Goal: Navigation & Orientation: Find specific page/section

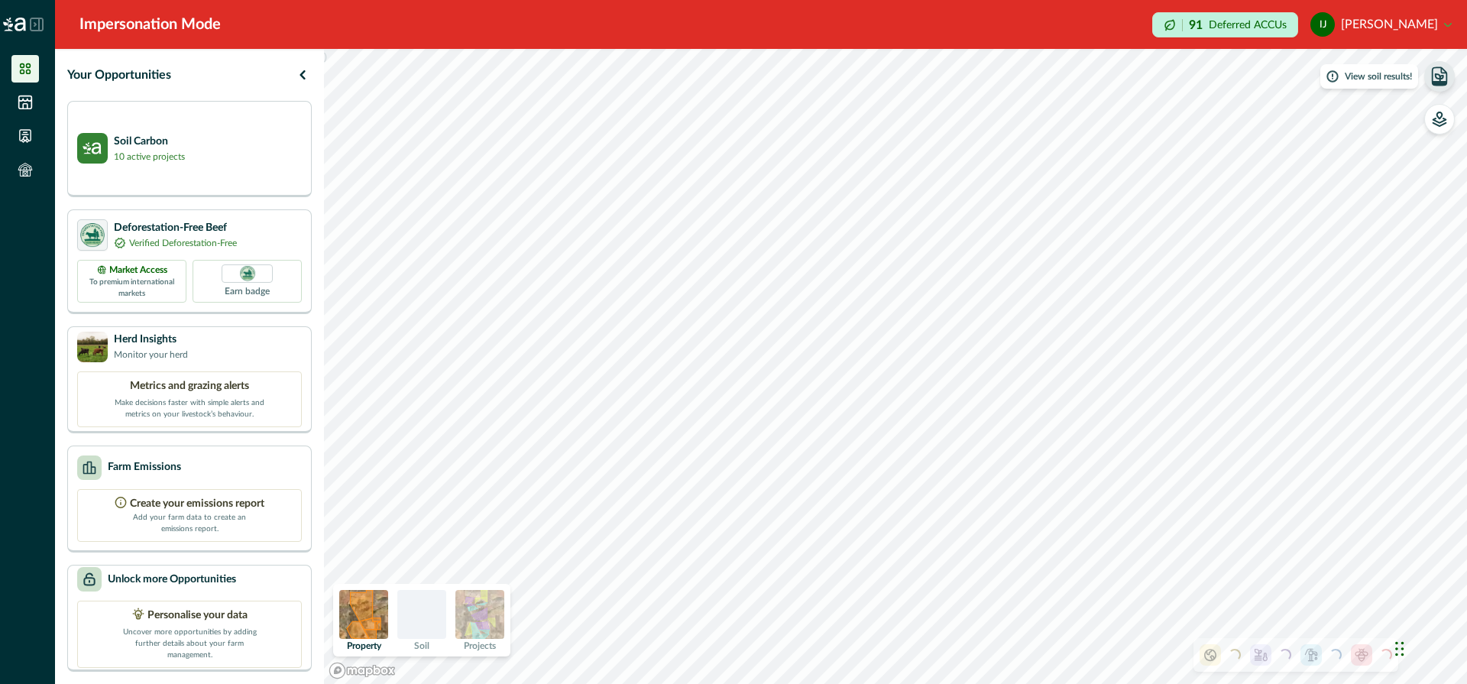
click at [1439, 73] on icon "button" at bounding box center [1439, 76] width 21 height 21
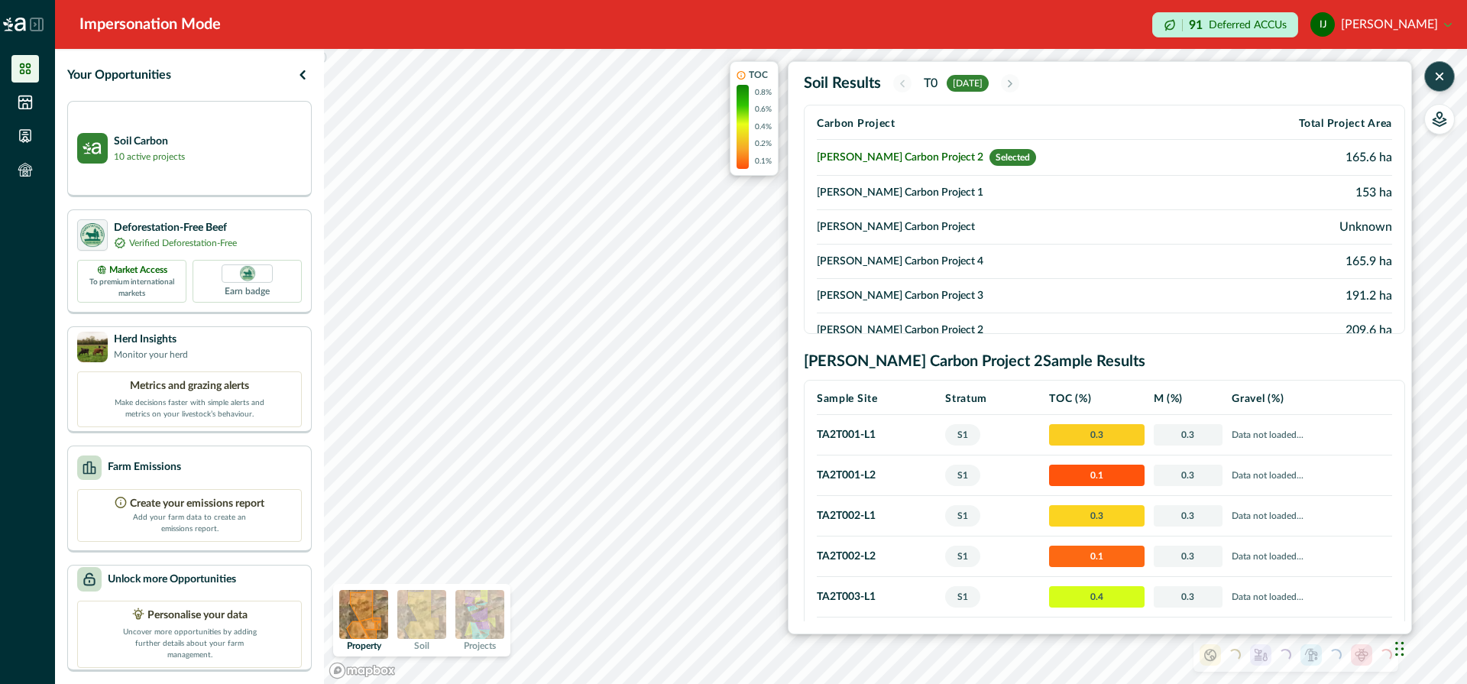
click at [483, 620] on img at bounding box center [479, 614] width 49 height 49
click at [219, 268] on div "Your Opportunities Soil Carbon 10 active projects Deforestation-Free Beef Verif…" at bounding box center [761, 366] width 1412 height 635
click at [885, 188] on td "Tate Carbon Project 1" at bounding box center [1019, 193] width 404 height 34
click at [883, 188] on td "Tate Carbon Project 1" at bounding box center [1019, 193] width 404 height 34
click at [886, 225] on td "[PERSON_NAME] Carbon Project" at bounding box center [1019, 227] width 404 height 34
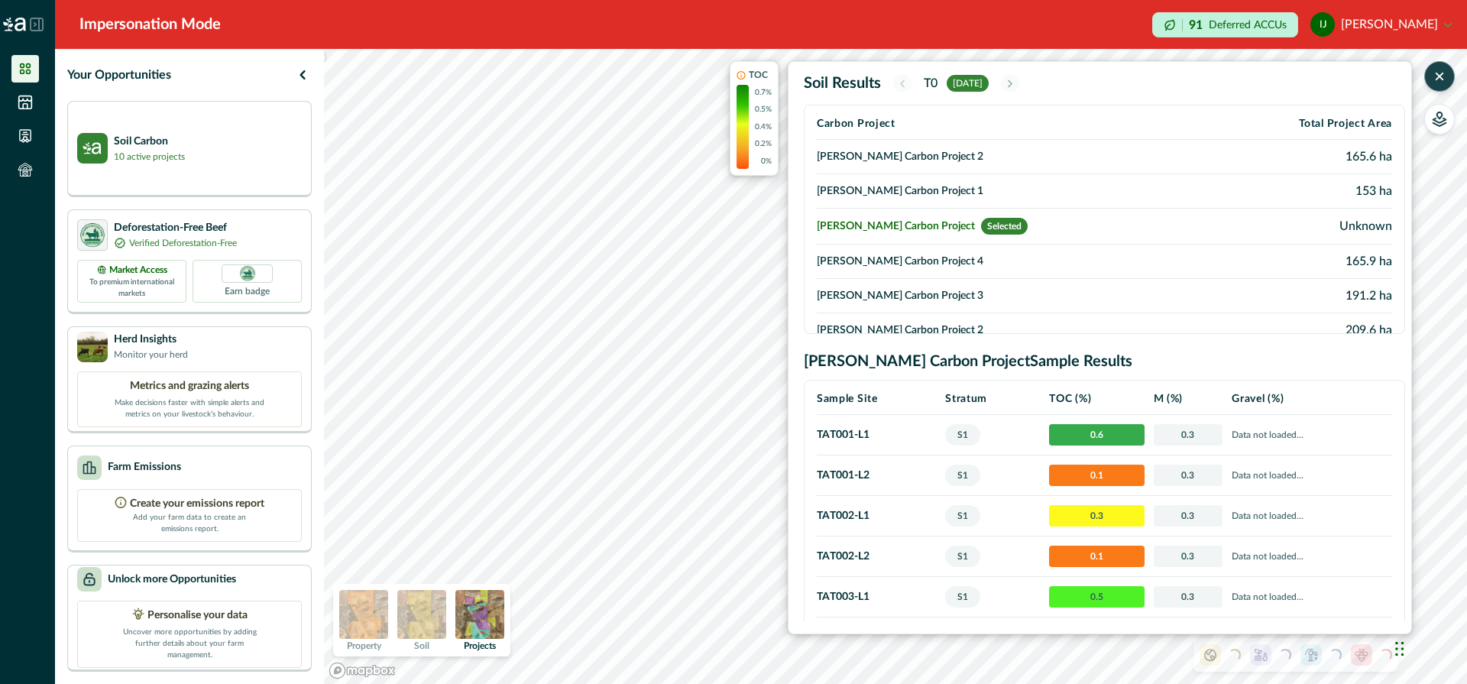
click at [882, 190] on td "Tate Carbon Project 1" at bounding box center [1017, 191] width 400 height 34
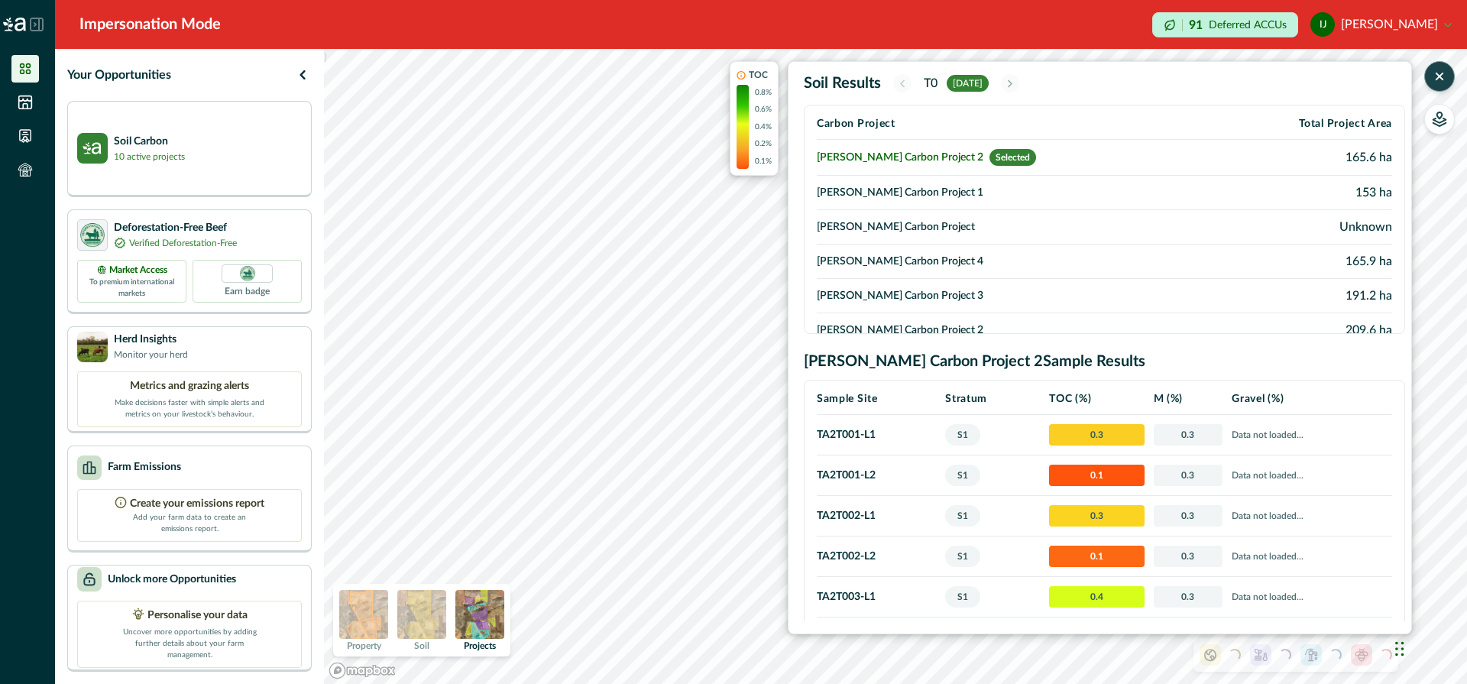
click at [887, 230] on td "[PERSON_NAME] Carbon Project" at bounding box center [1019, 227] width 404 height 34
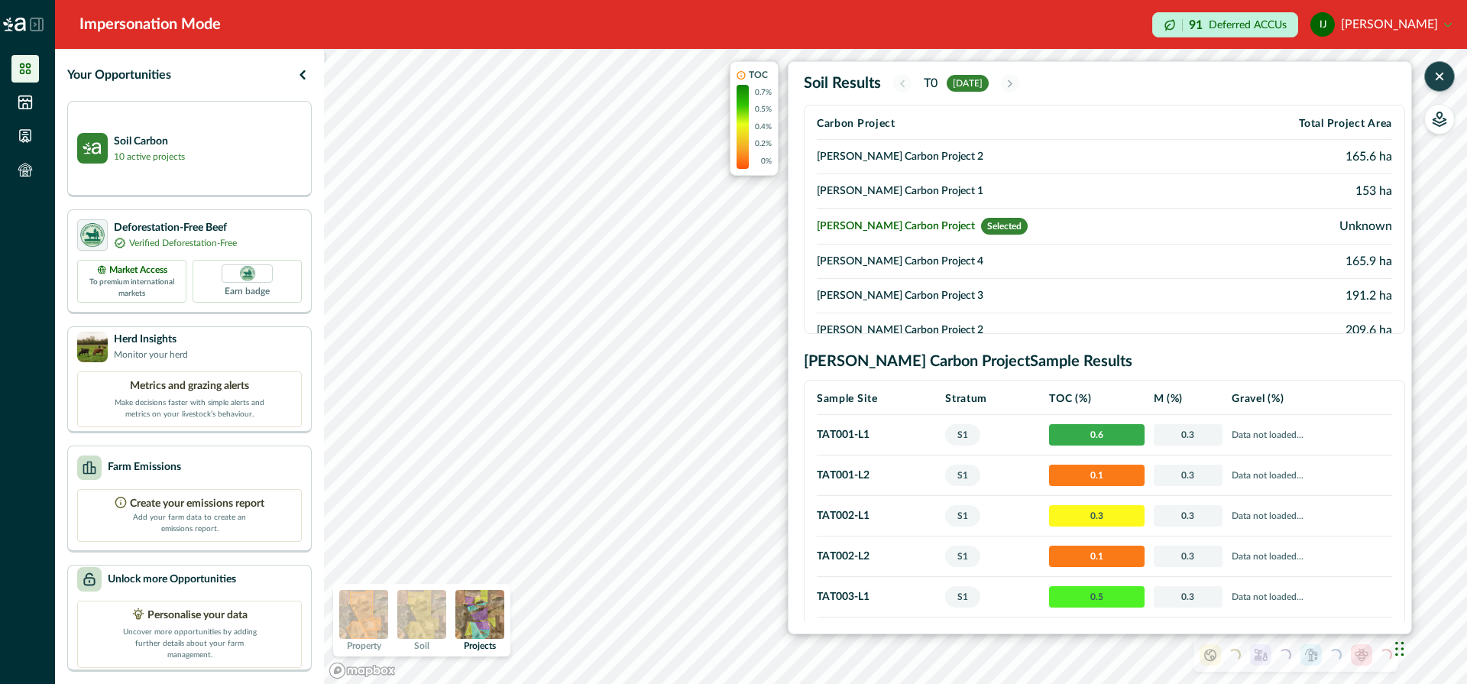
click at [886, 189] on td "Tate Carbon Project 1" at bounding box center [1017, 191] width 400 height 34
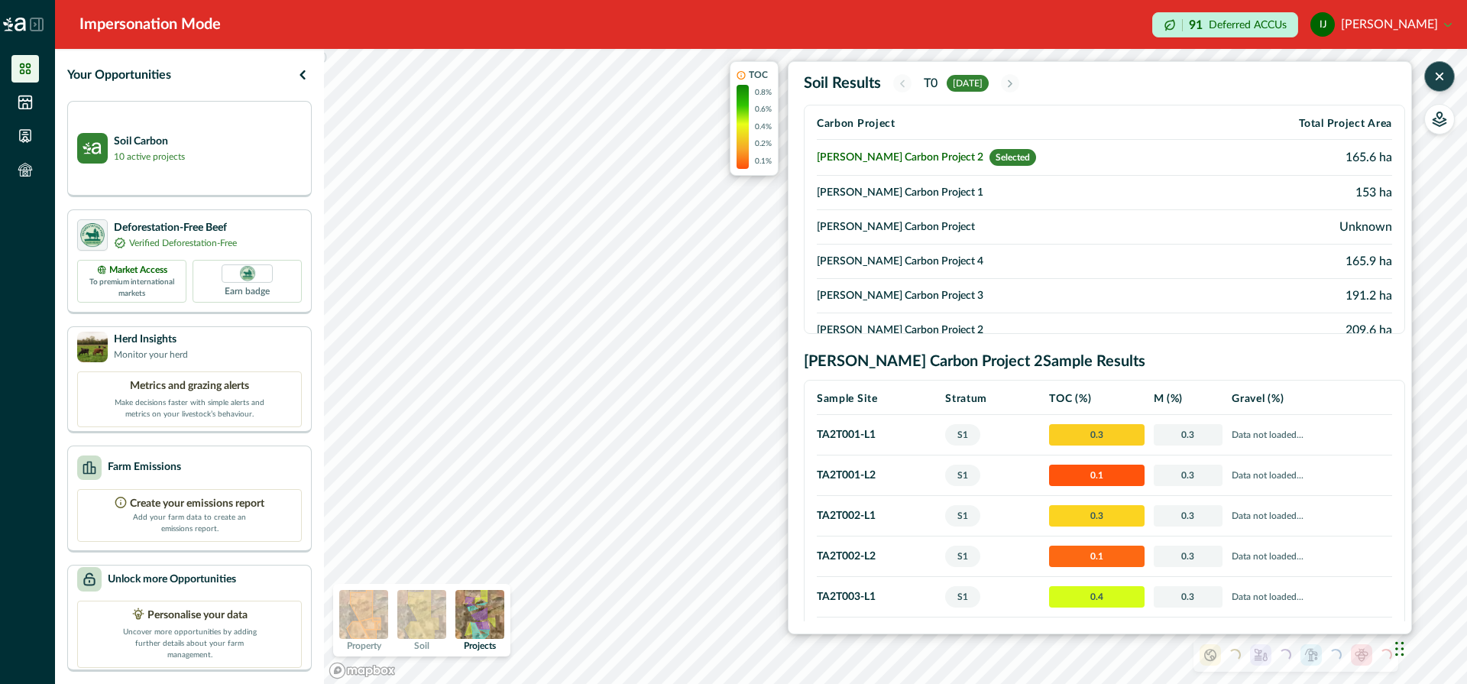
click at [884, 227] on td "[PERSON_NAME] Carbon Project" at bounding box center [1019, 227] width 404 height 34
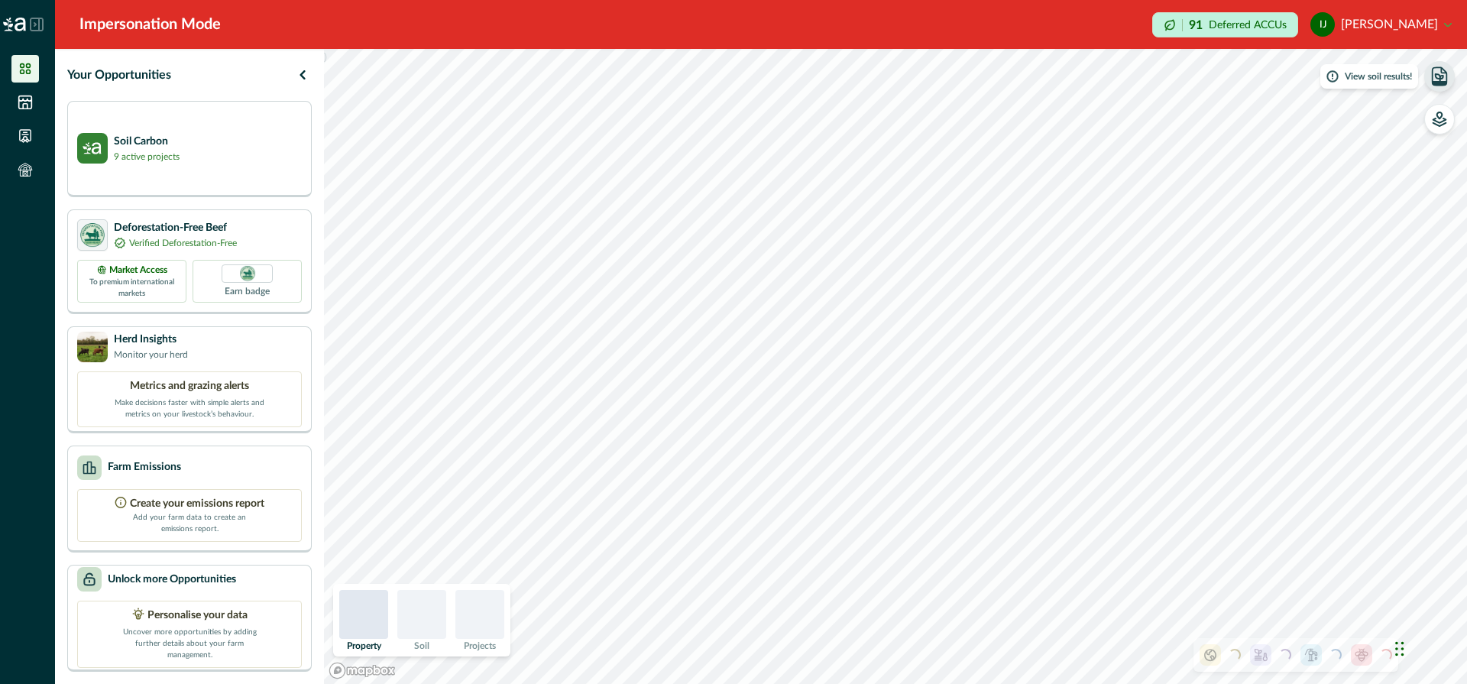
click at [1441, 76] on icon "button" at bounding box center [1439, 76] width 21 height 21
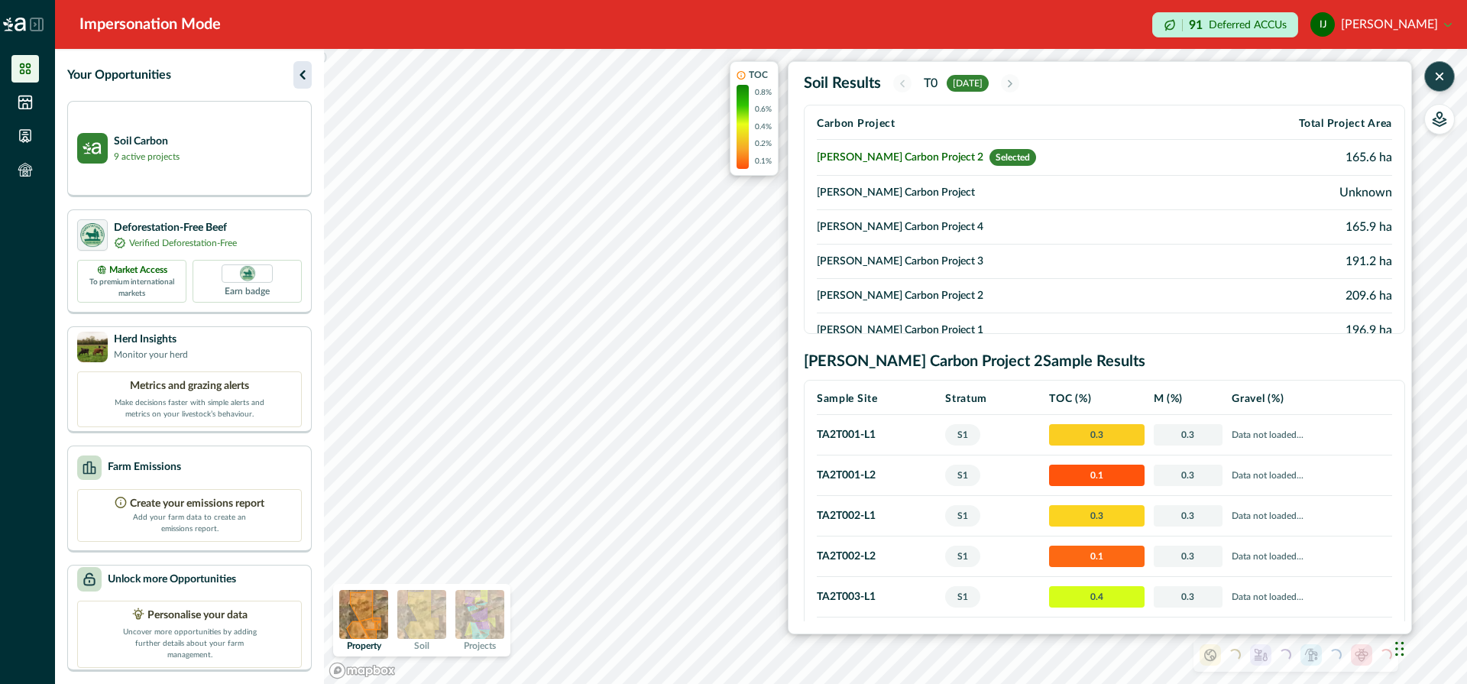
click at [303, 66] on icon "button" at bounding box center [302, 75] width 18 height 18
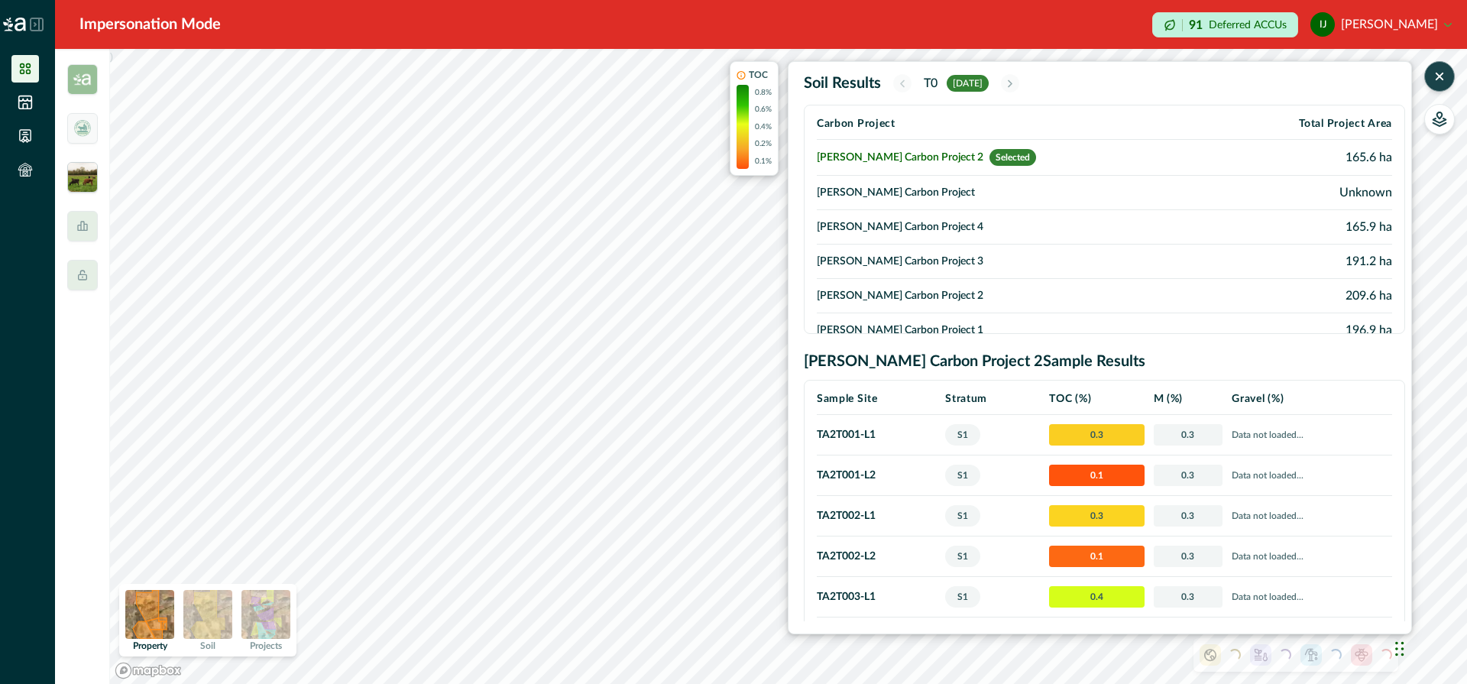
click at [79, 176] on img at bounding box center [82, 177] width 31 height 31
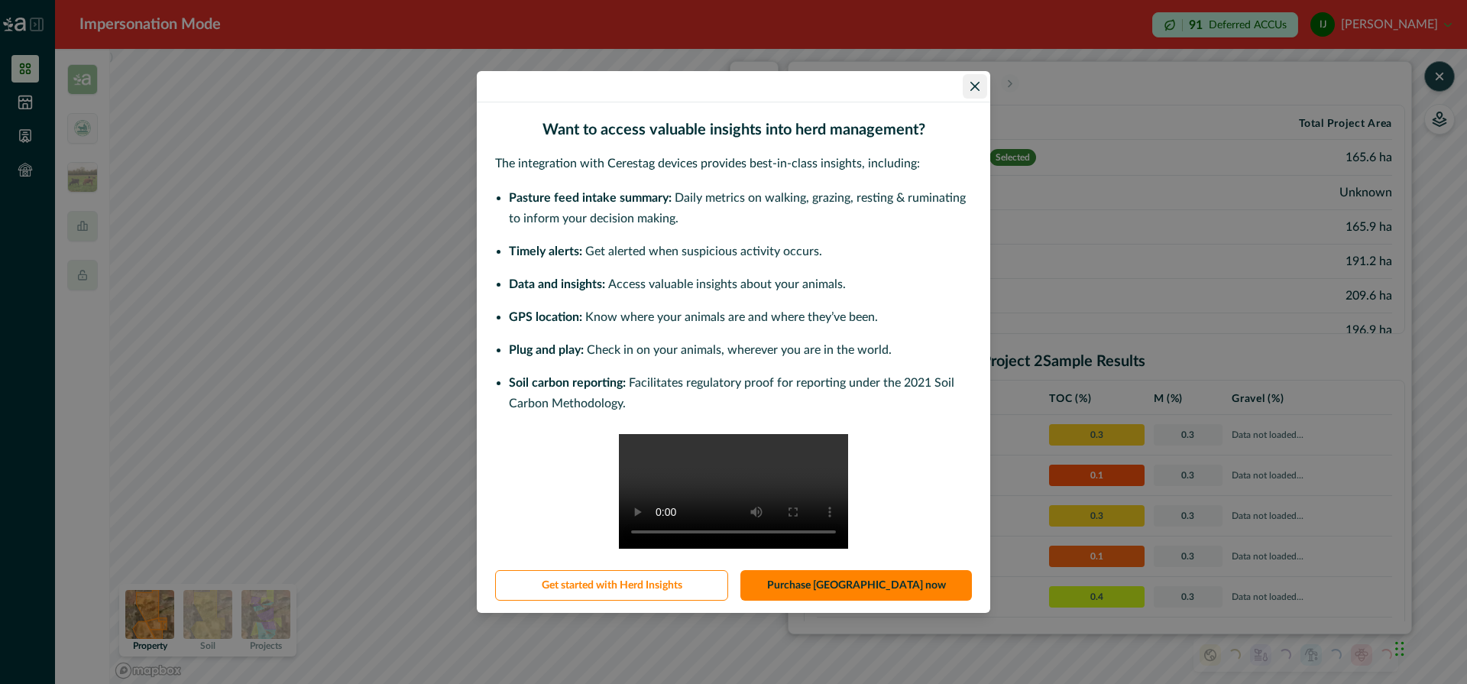
click at [973, 82] on icon "Close" at bounding box center [974, 86] width 9 height 9
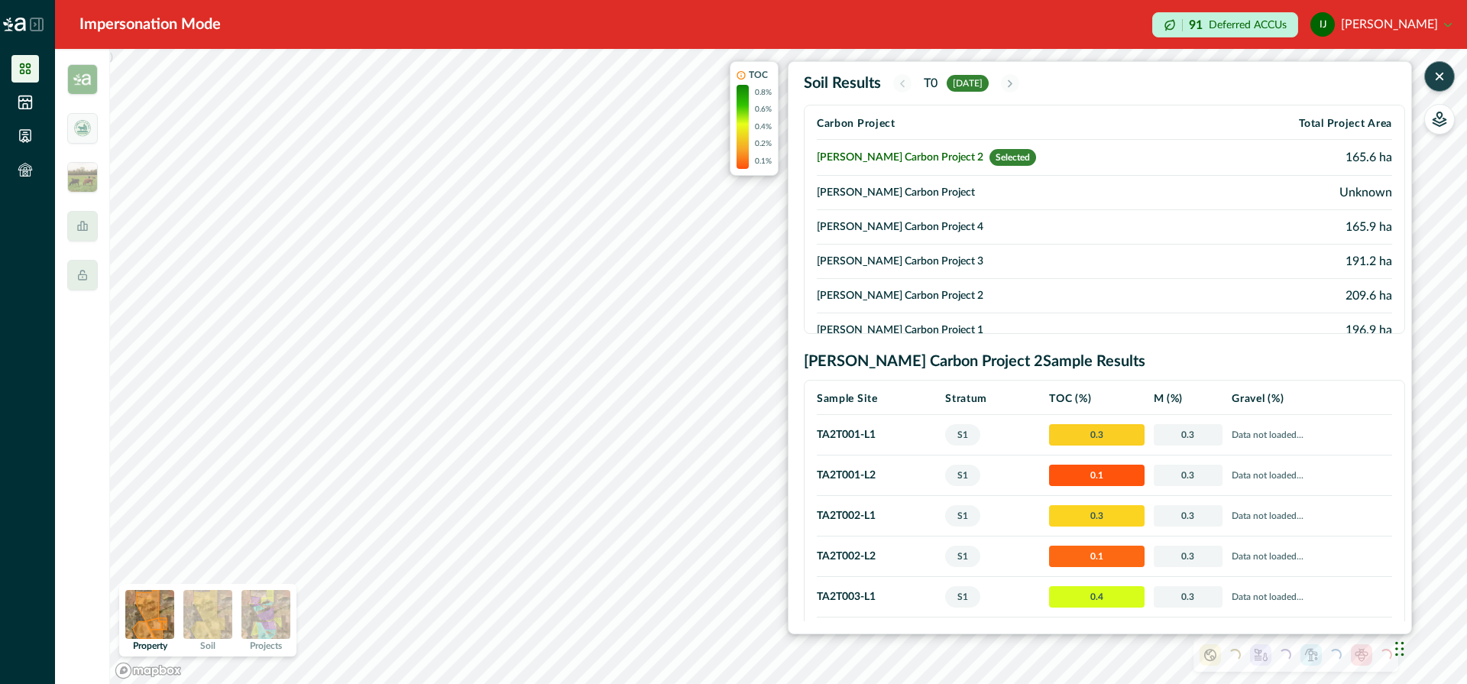
click at [1444, 75] on icon "button" at bounding box center [1439, 76] width 15 height 15
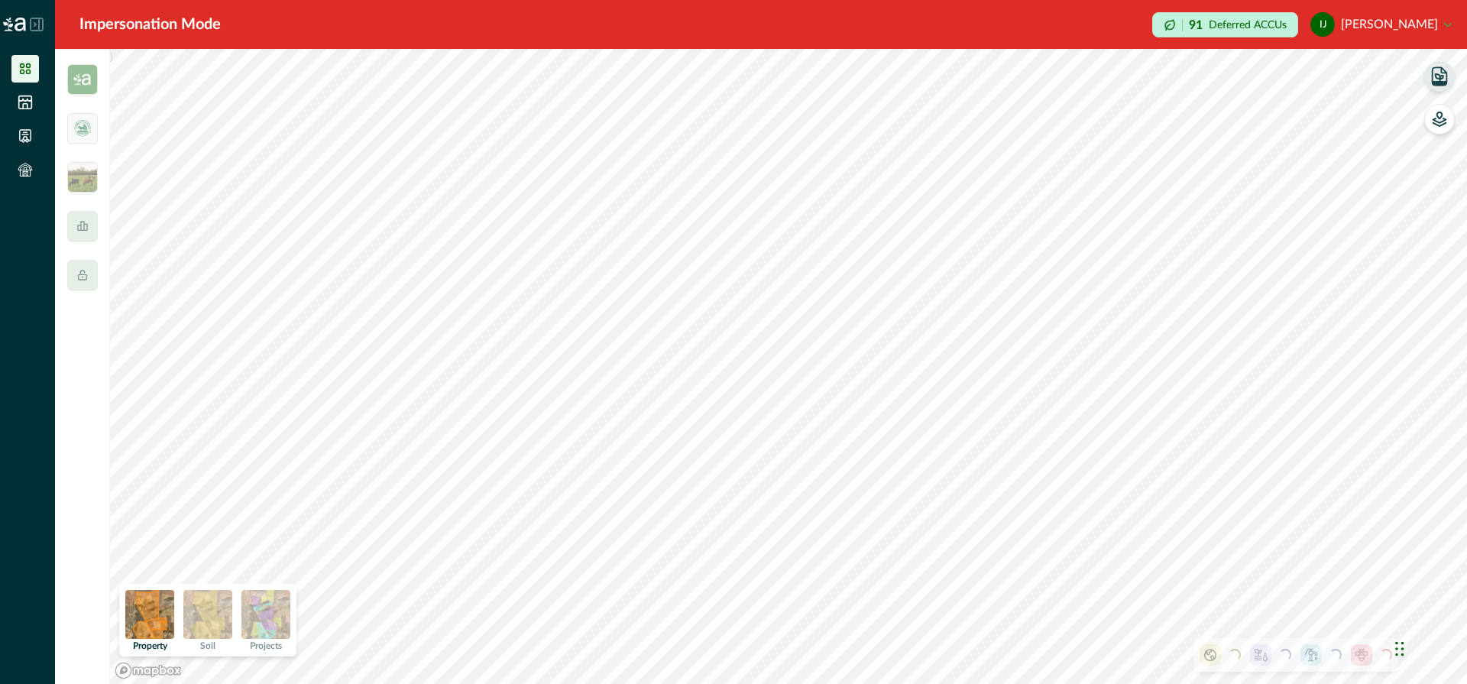
click at [210, 604] on img at bounding box center [207, 614] width 49 height 49
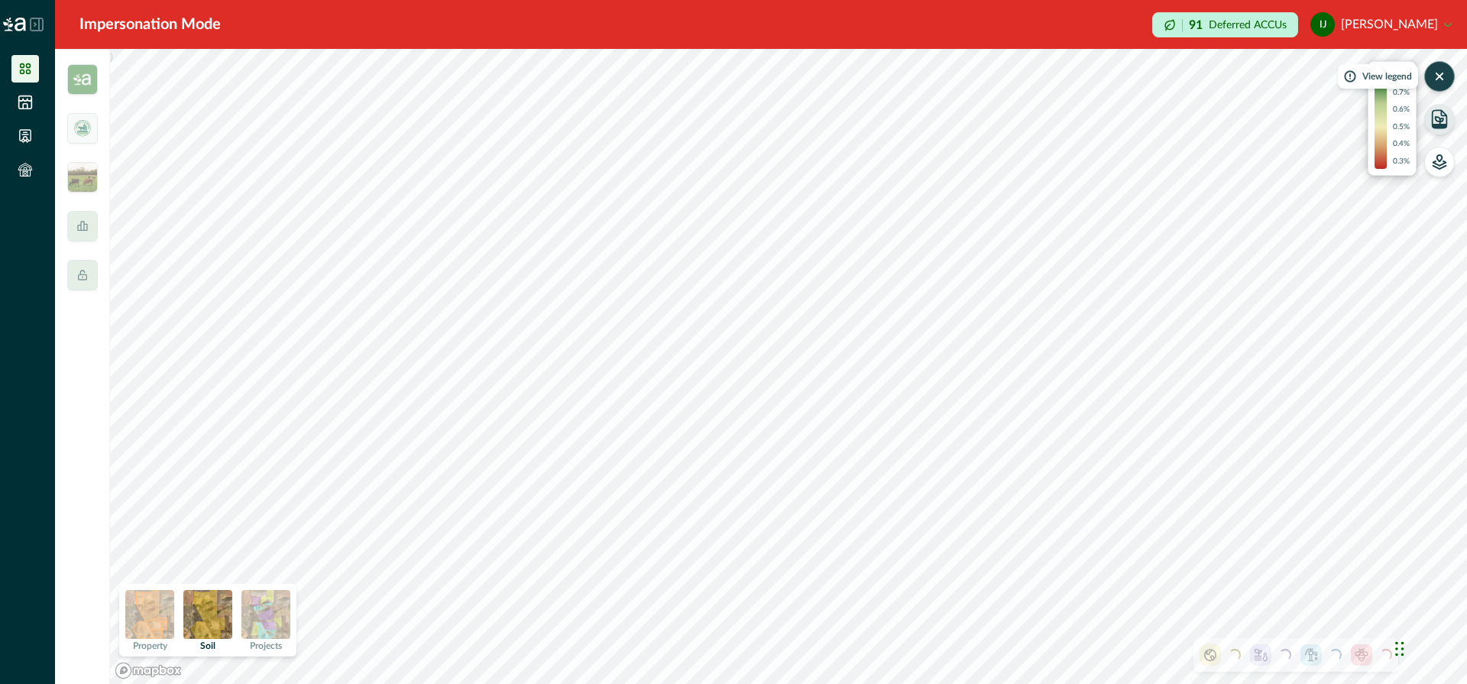
click at [1442, 70] on icon "button" at bounding box center [1439, 76] width 15 height 15
click at [82, 177] on img at bounding box center [82, 177] width 31 height 31
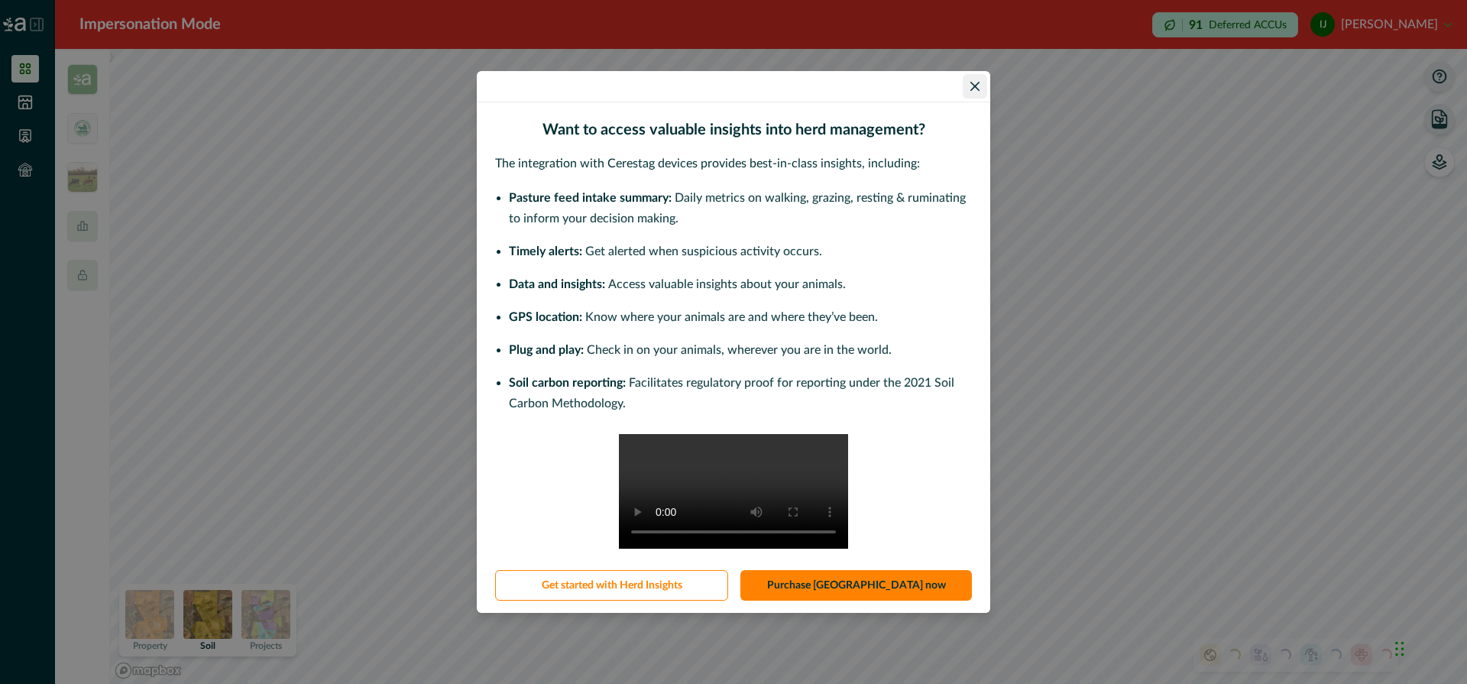
click at [974, 82] on icon "Close" at bounding box center [974, 86] width 9 height 9
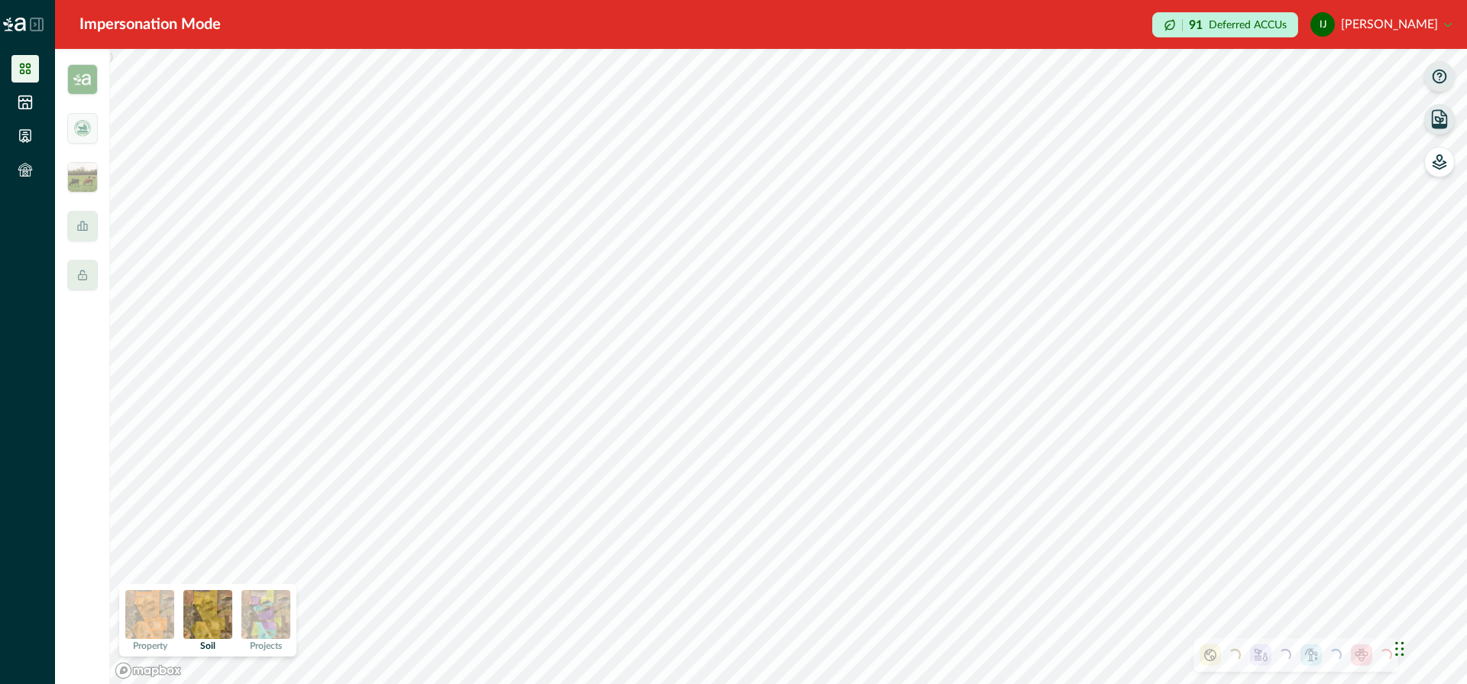
click at [35, 28] on icon at bounding box center [37, 25] width 14 height 14
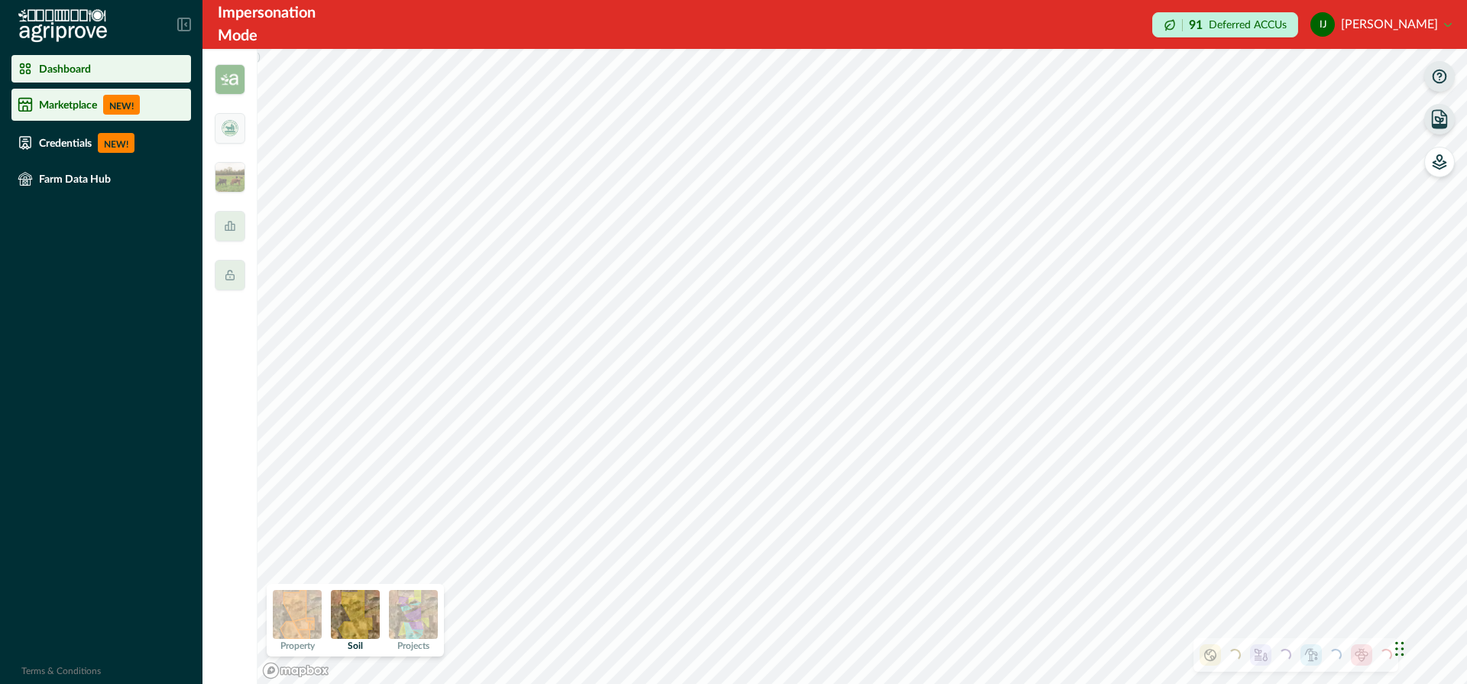
click at [60, 108] on p "Marketplace" at bounding box center [68, 105] width 58 height 12
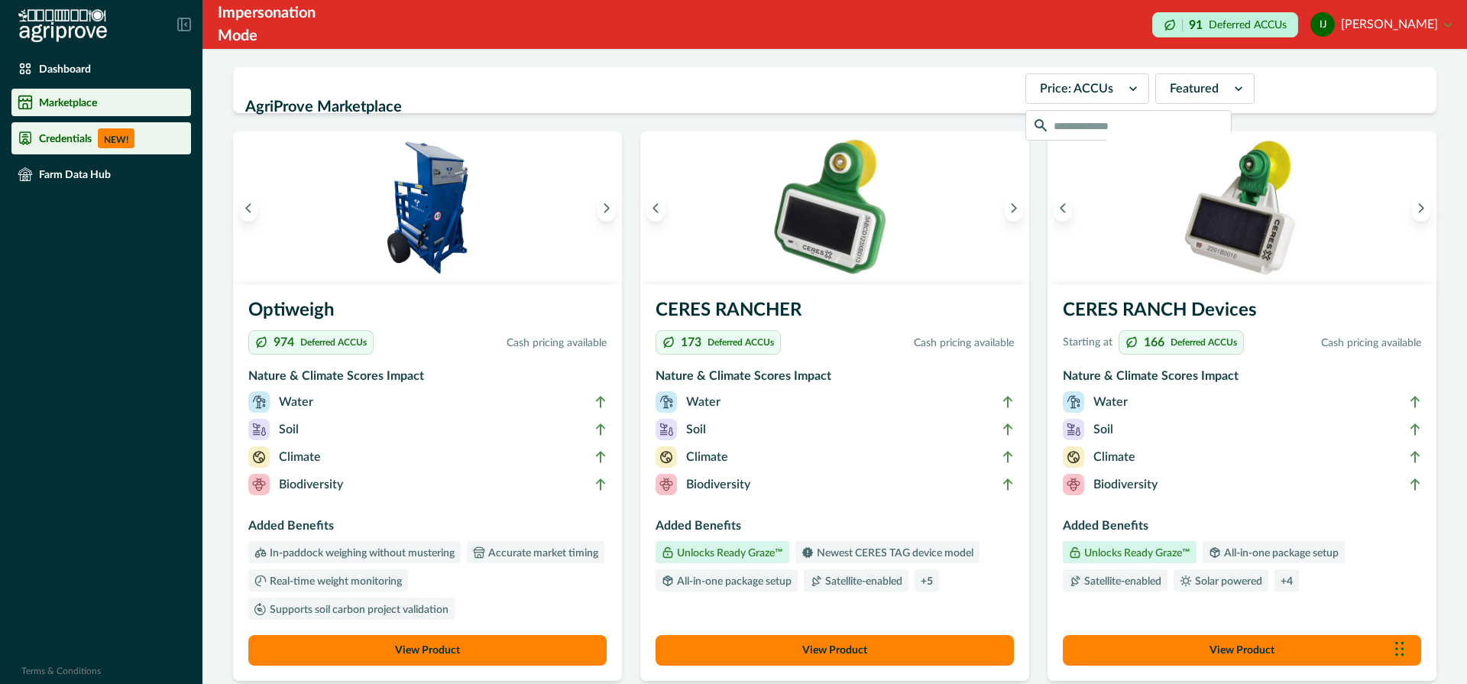
click at [60, 141] on p "Credentials" at bounding box center [65, 138] width 53 height 12
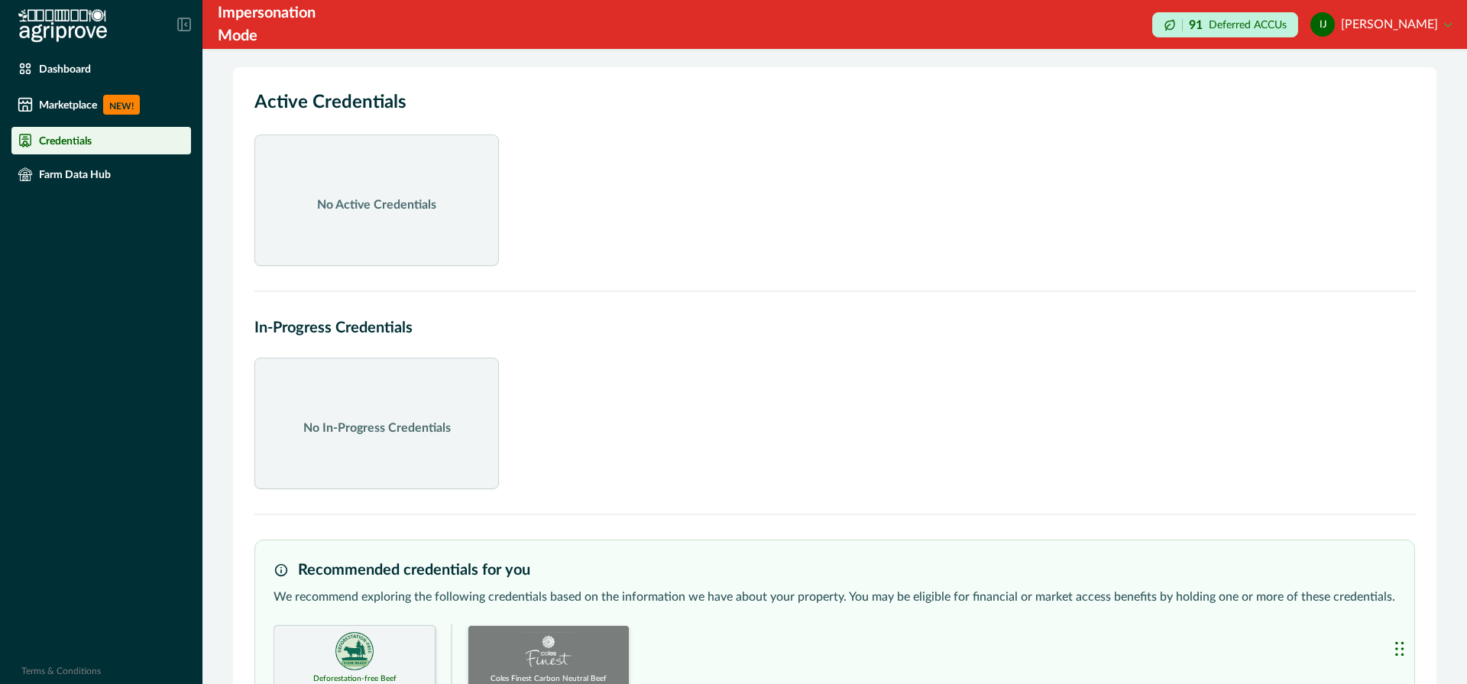
click at [183, 18] on icon at bounding box center [184, 24] width 12 height 12
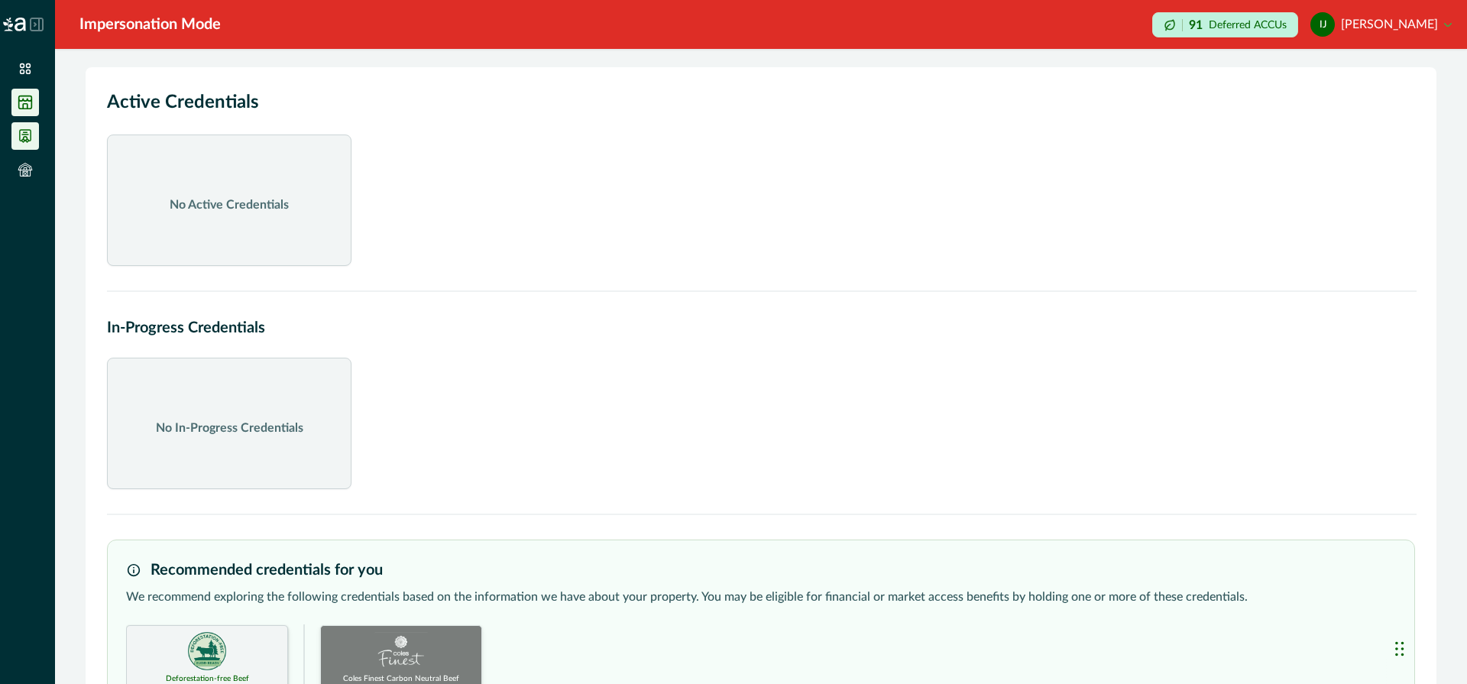
click at [23, 108] on icon at bounding box center [25, 102] width 13 height 13
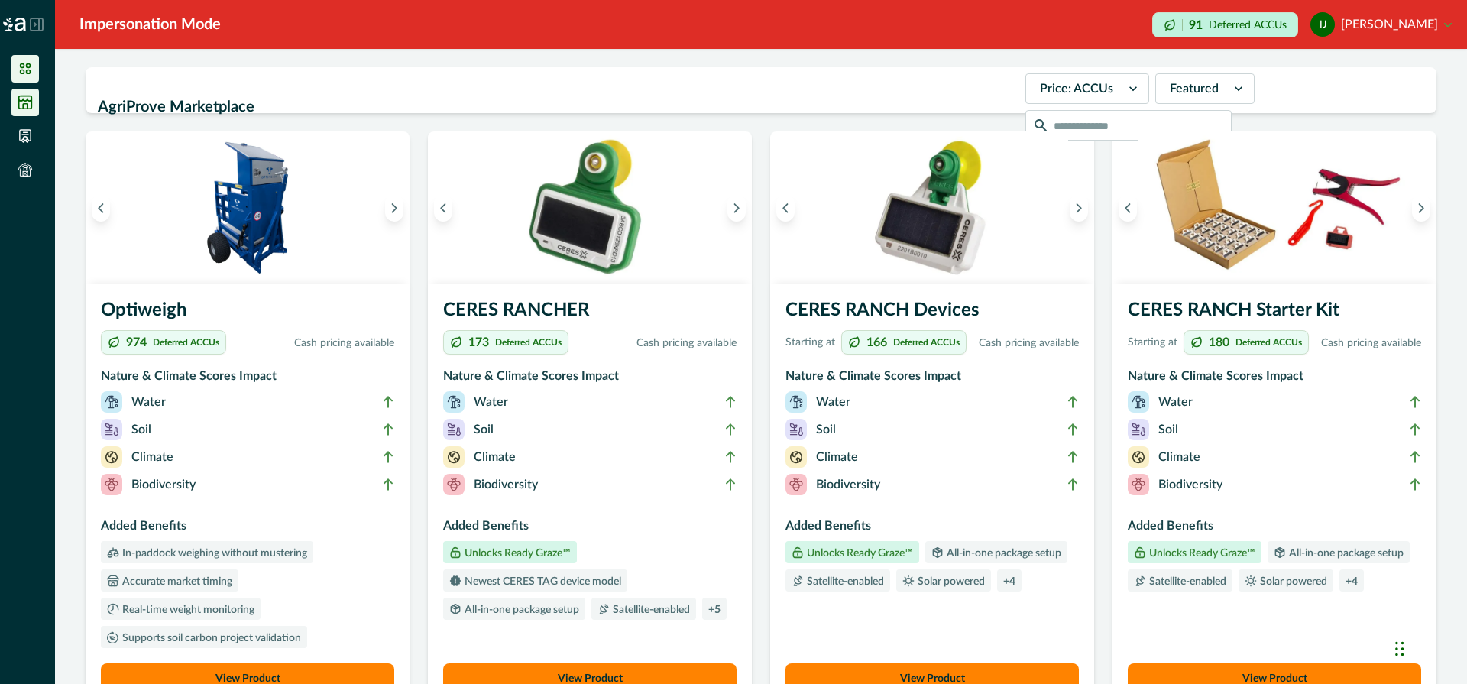
click at [34, 71] on li at bounding box center [25, 69] width 28 height 28
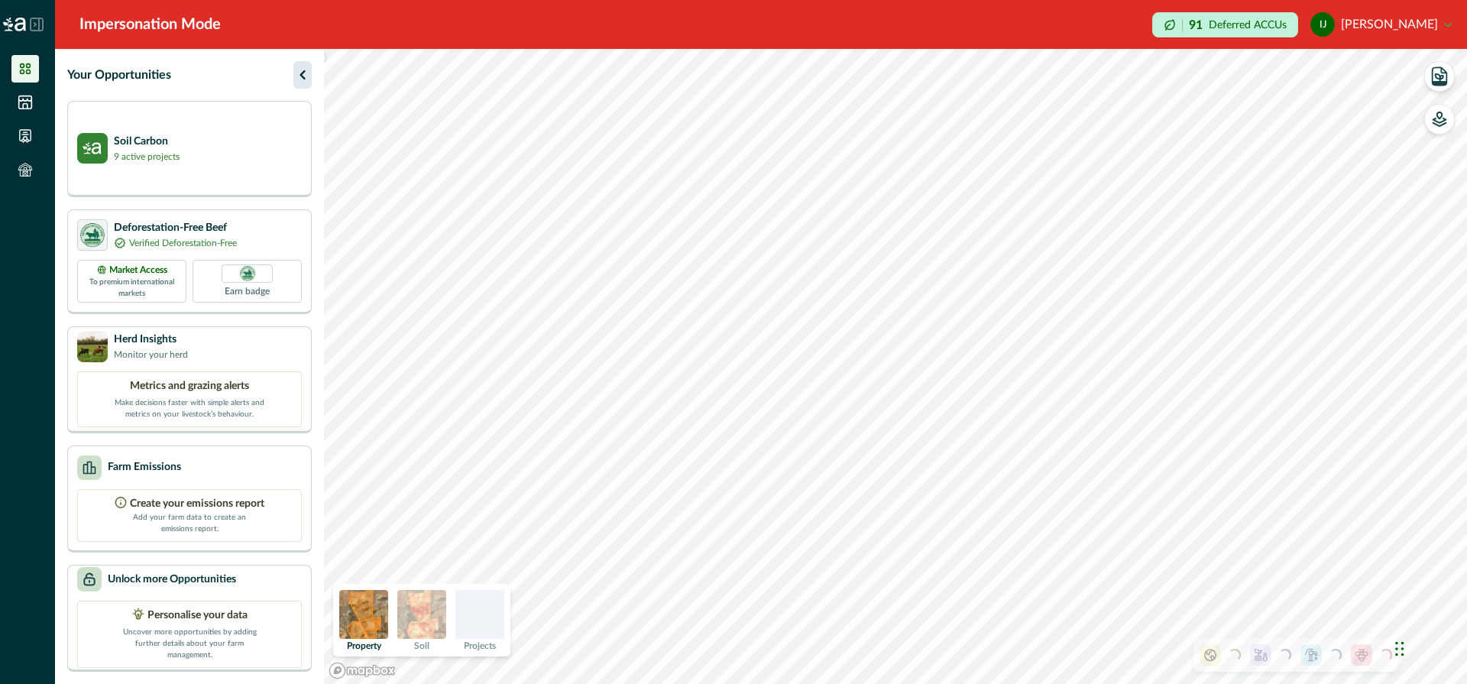
click at [300, 71] on icon "button" at bounding box center [302, 75] width 18 height 18
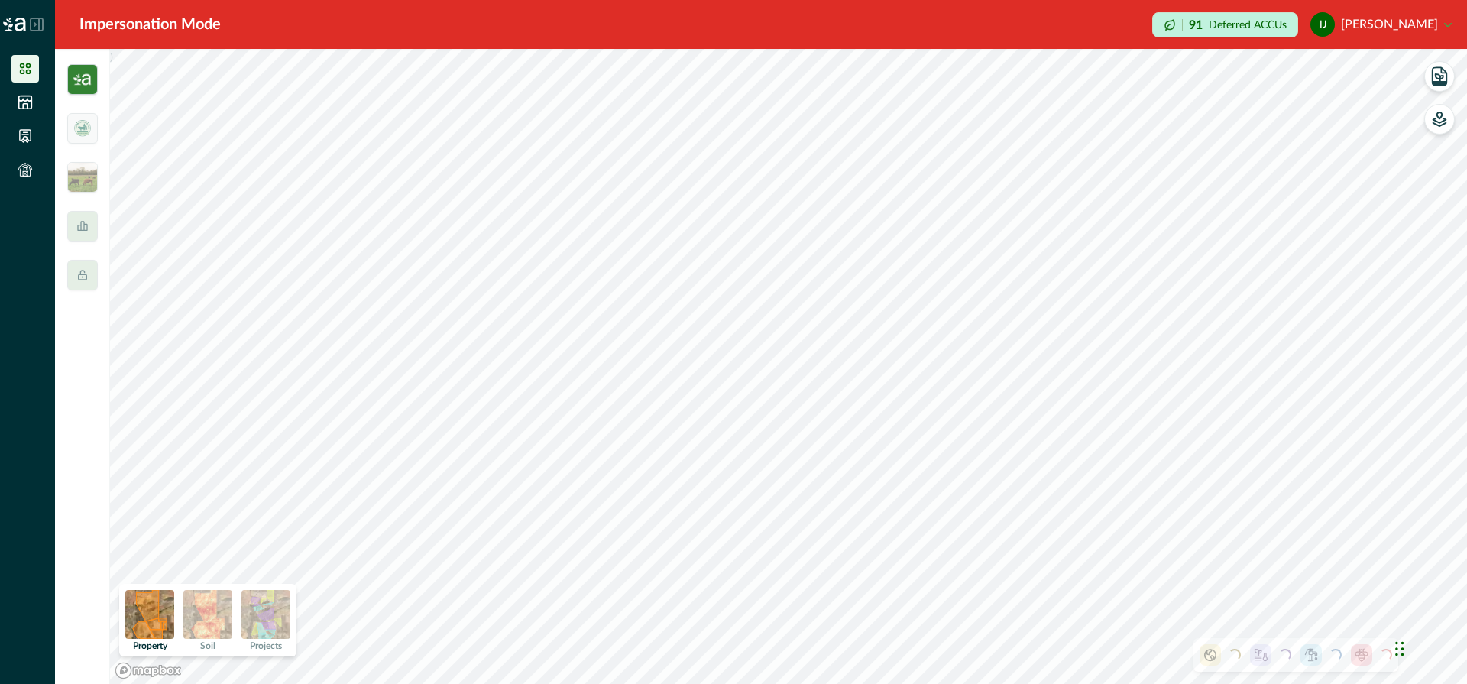
click at [79, 83] on img at bounding box center [82, 79] width 31 height 31
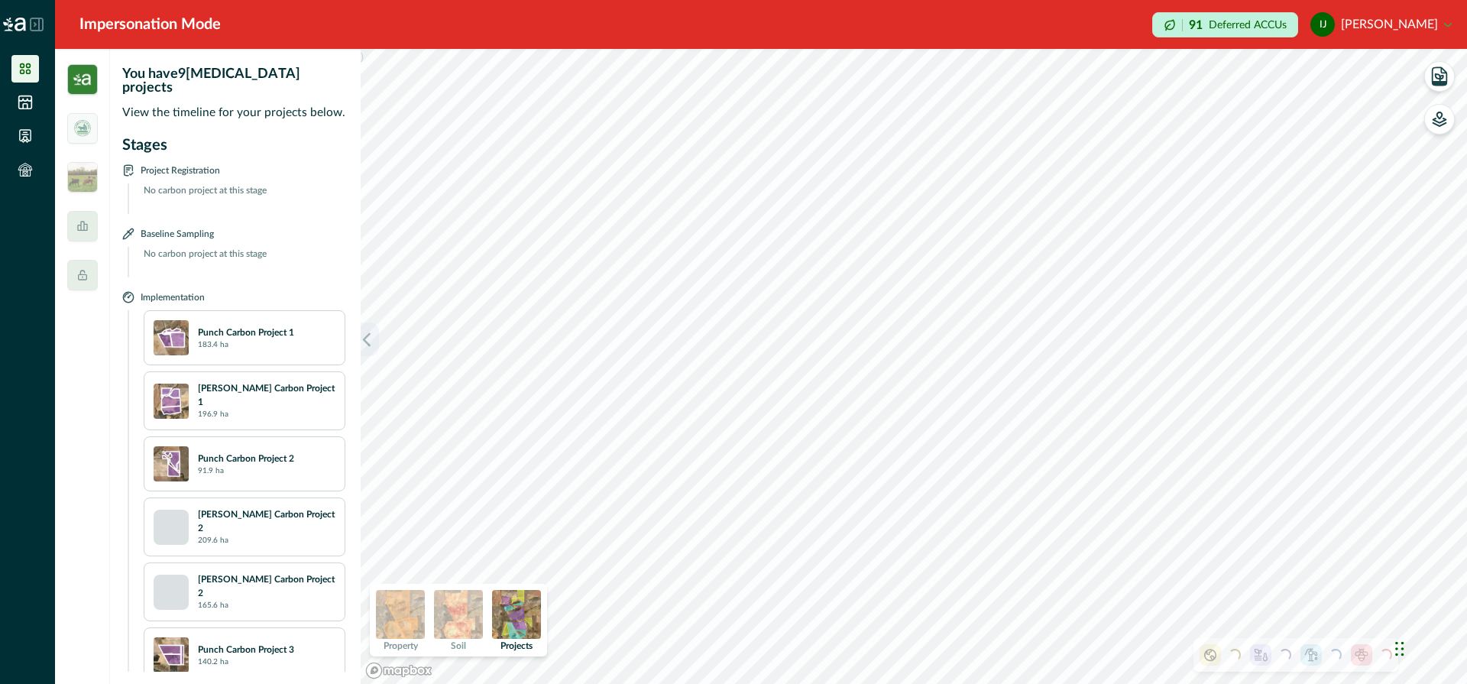
click at [377, 329] on button "button" at bounding box center [370, 339] width 18 height 34
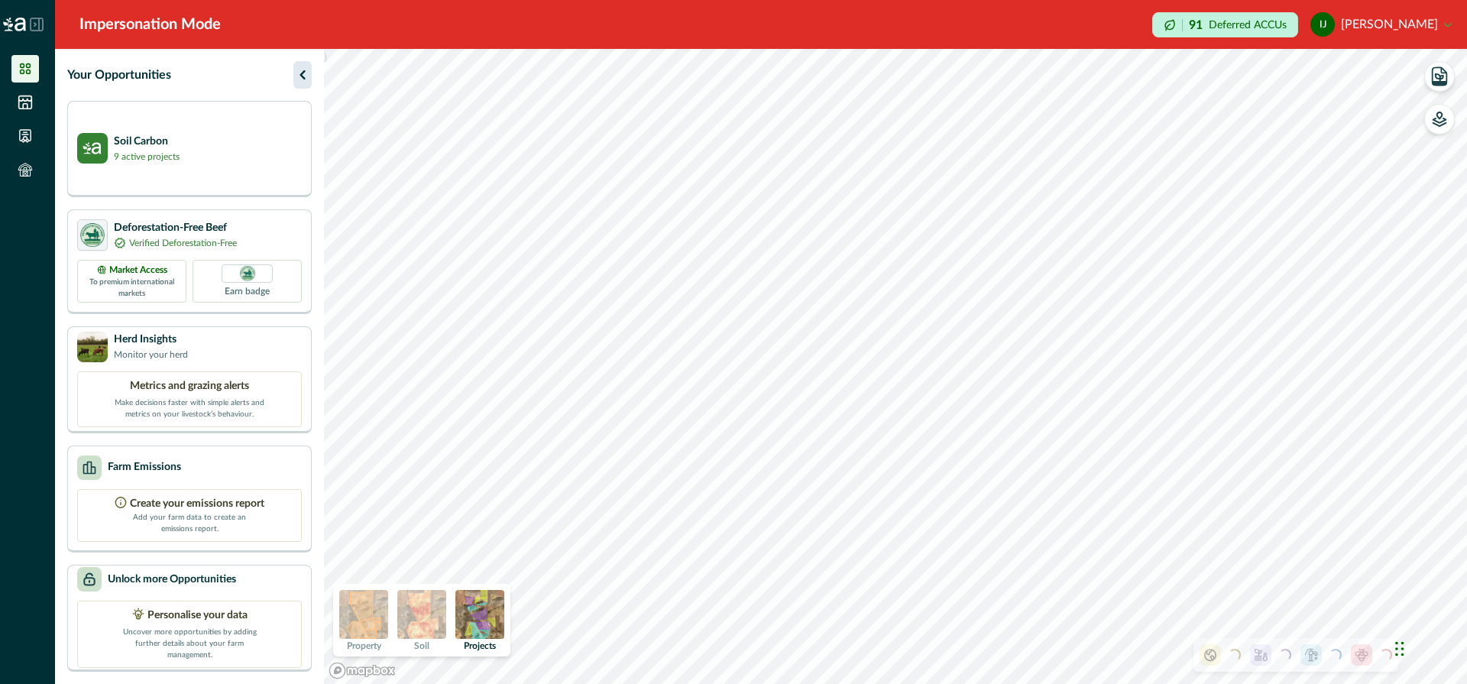
click at [299, 74] on icon "button" at bounding box center [301, 74] width 5 height 9
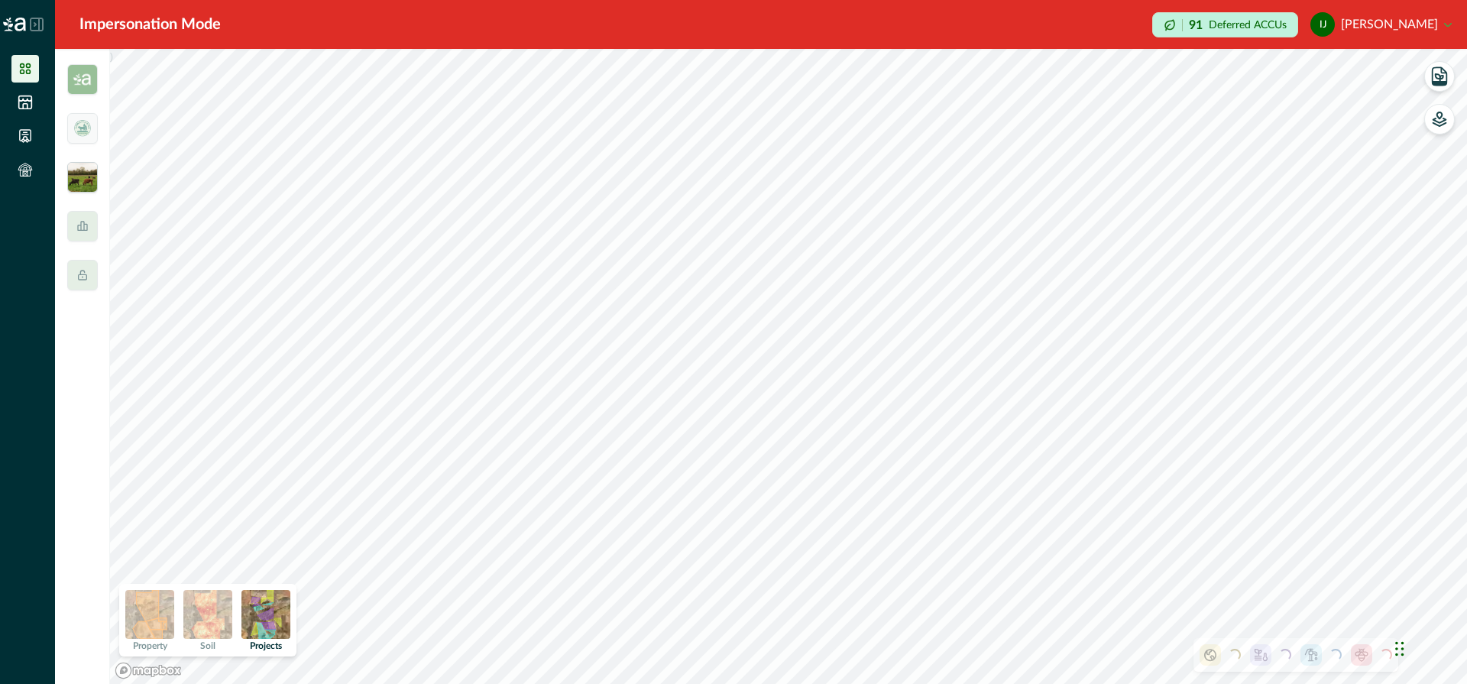
click at [82, 177] on img at bounding box center [82, 177] width 31 height 31
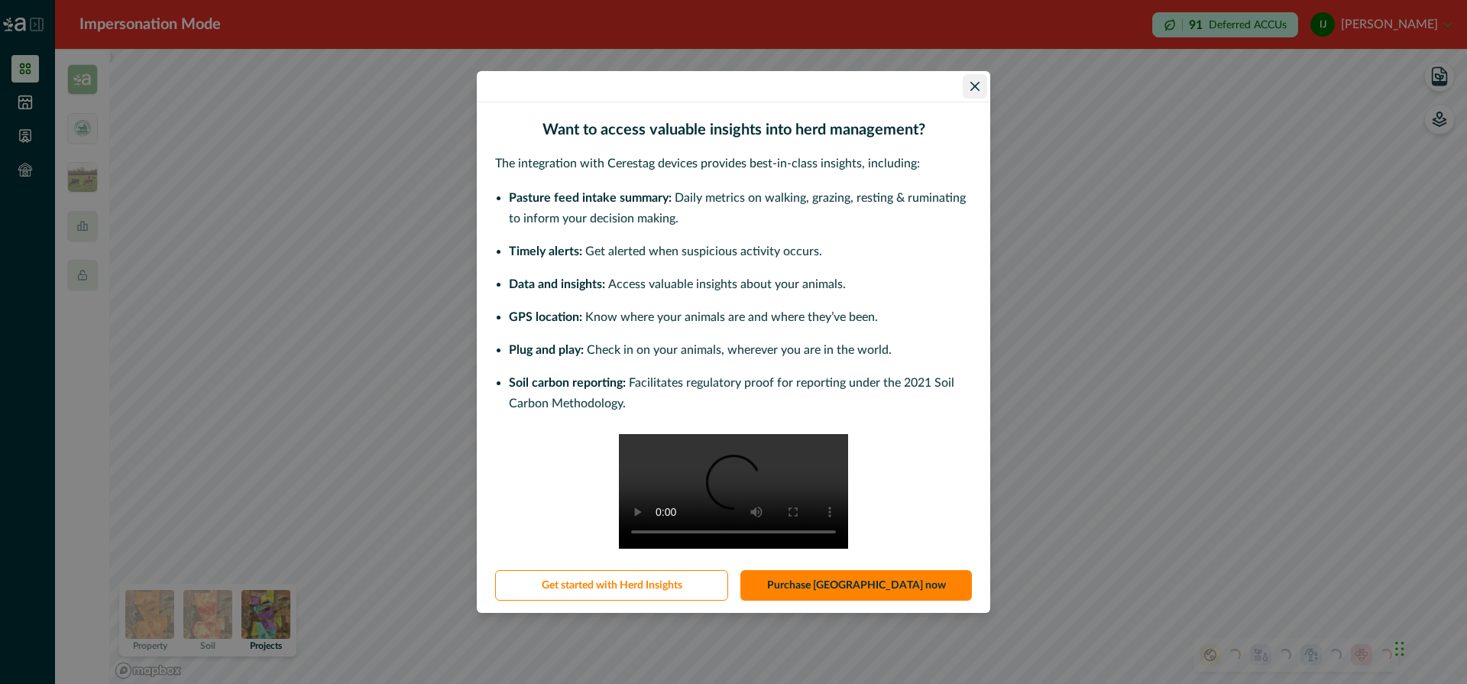
click at [978, 82] on icon "Close" at bounding box center [974, 86] width 9 height 9
